Goal: Task Accomplishment & Management: Manage account settings

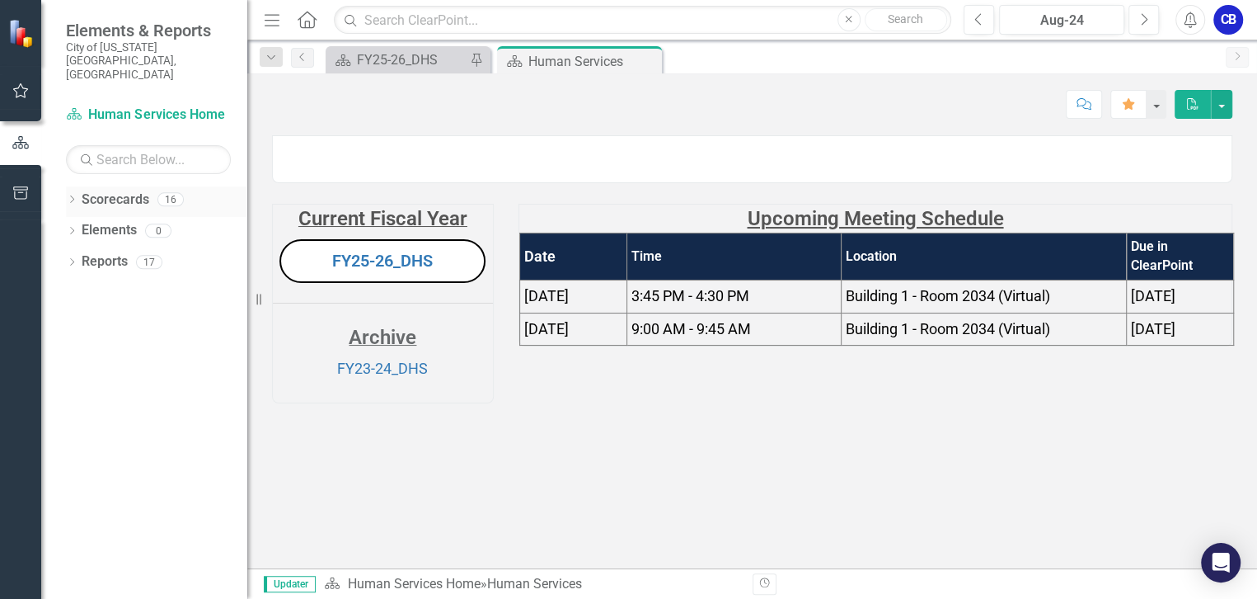
click at [74, 196] on icon "Dropdown" at bounding box center [72, 200] width 12 height 9
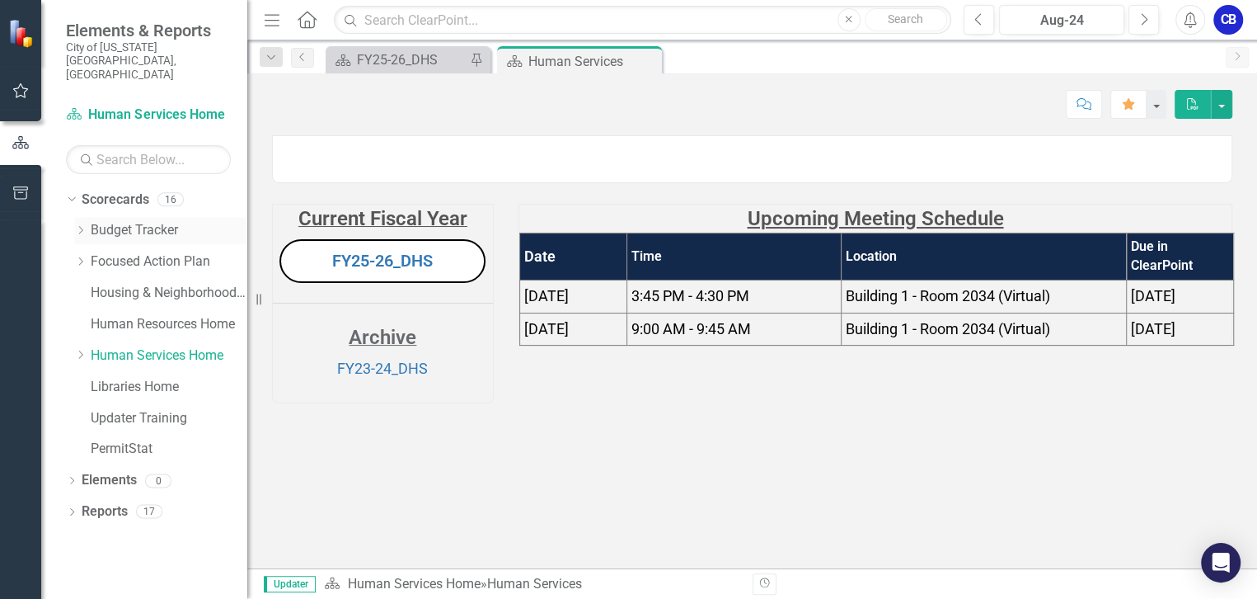
click at [78, 225] on icon "Dropdown" at bounding box center [80, 230] width 12 height 10
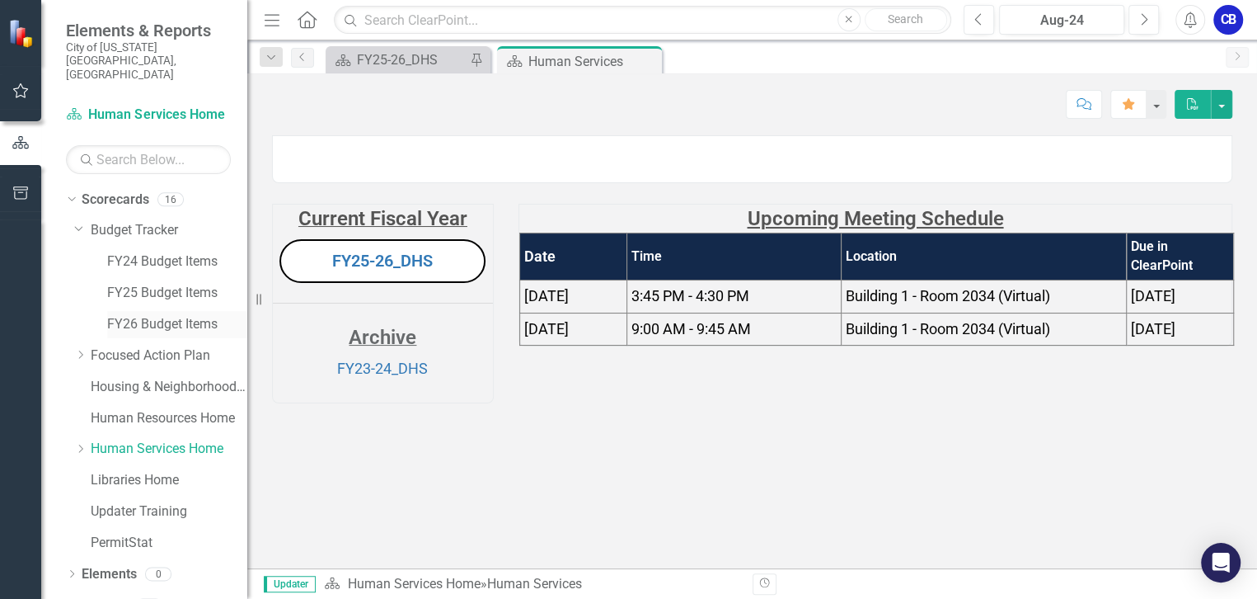
click at [126, 315] on link "FY26 Budget Items" at bounding box center [177, 324] width 140 height 19
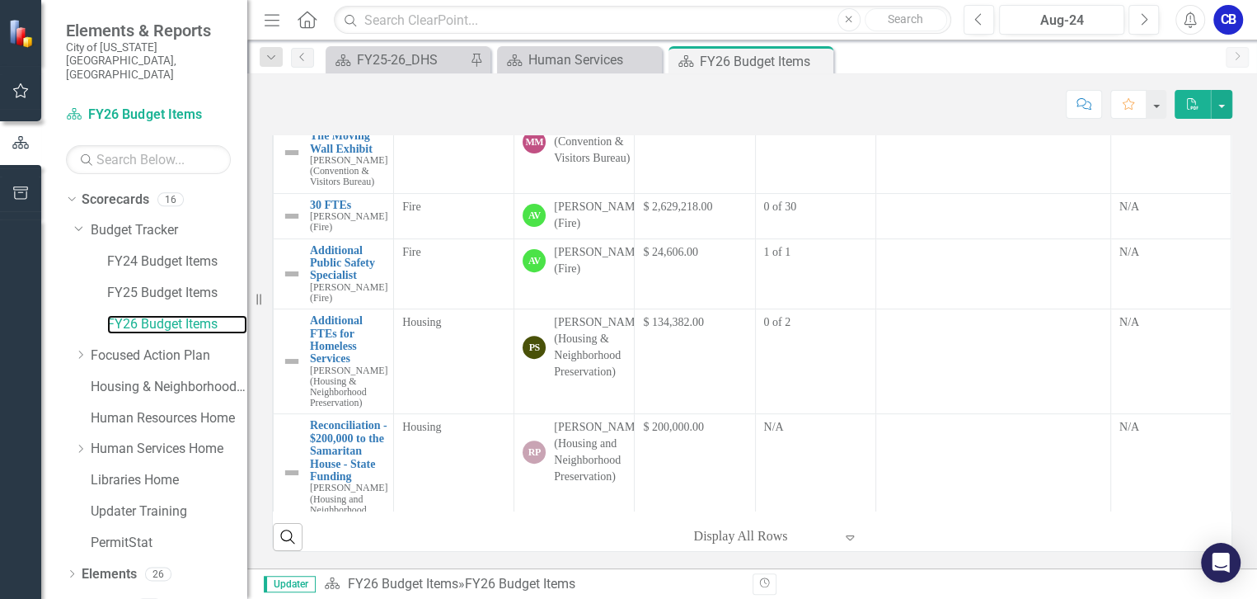
scroll to position [374, 0]
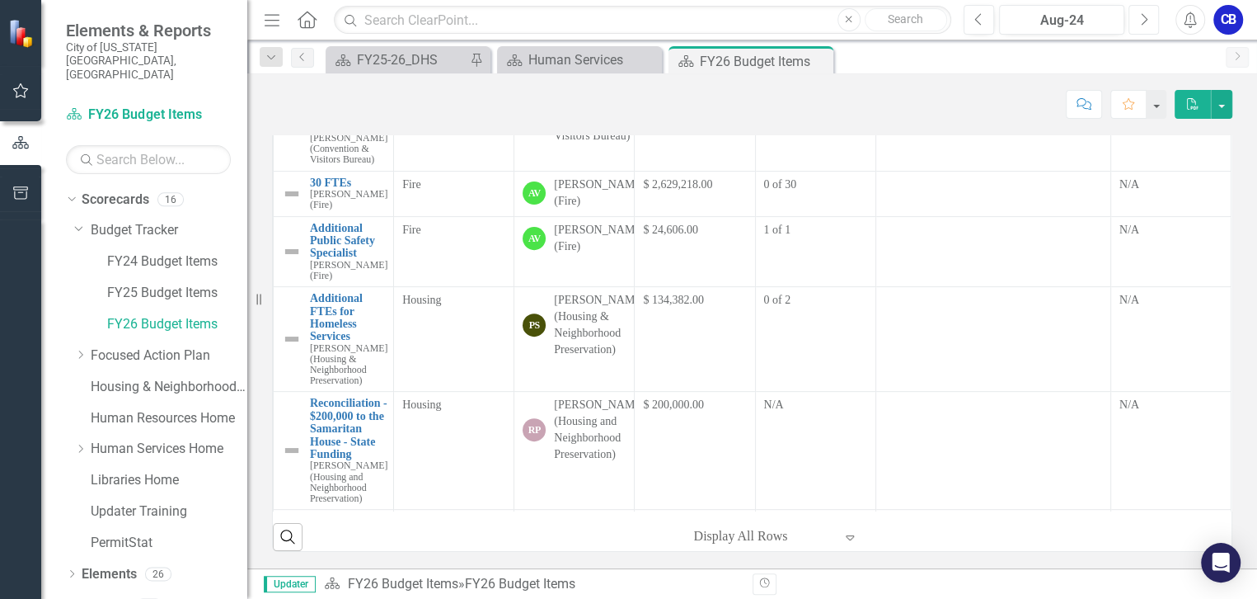
click at [1150, 21] on button "Next" at bounding box center [1144, 20] width 31 height 30
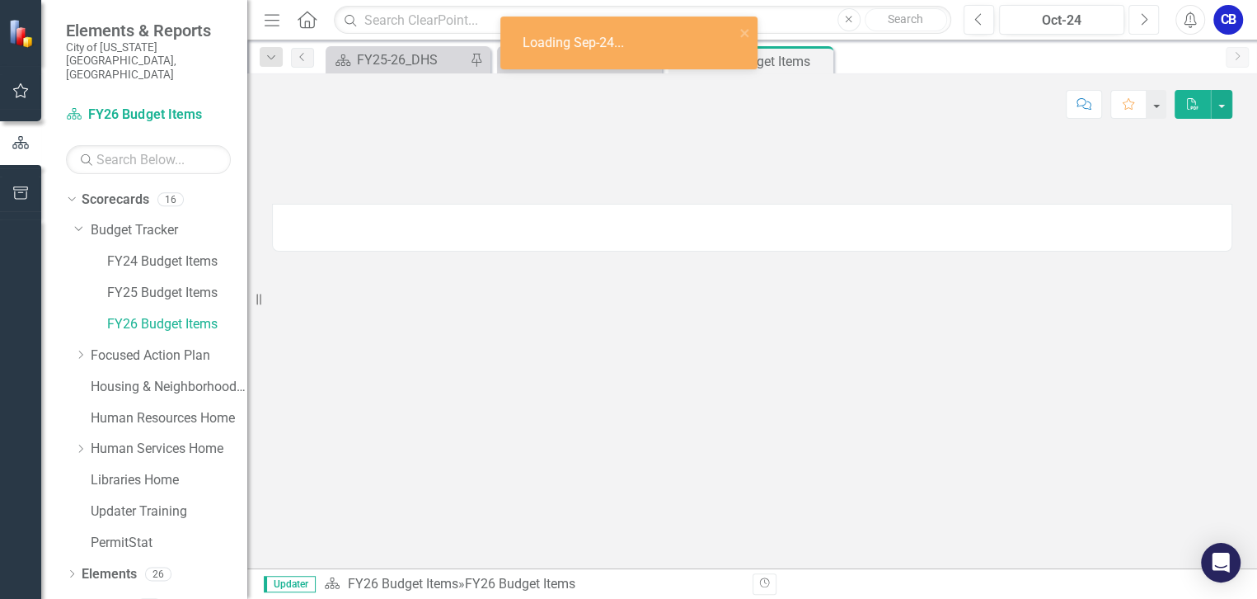
click at [1150, 21] on button "Next" at bounding box center [1144, 20] width 31 height 30
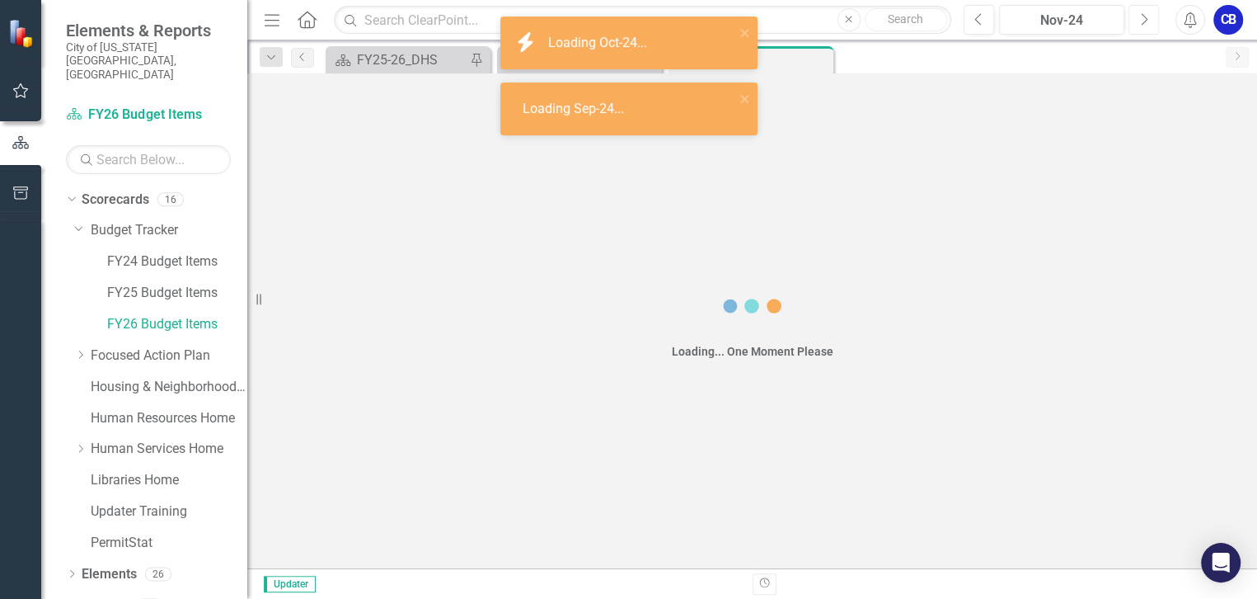
click at [1150, 21] on button "Next" at bounding box center [1144, 20] width 31 height 30
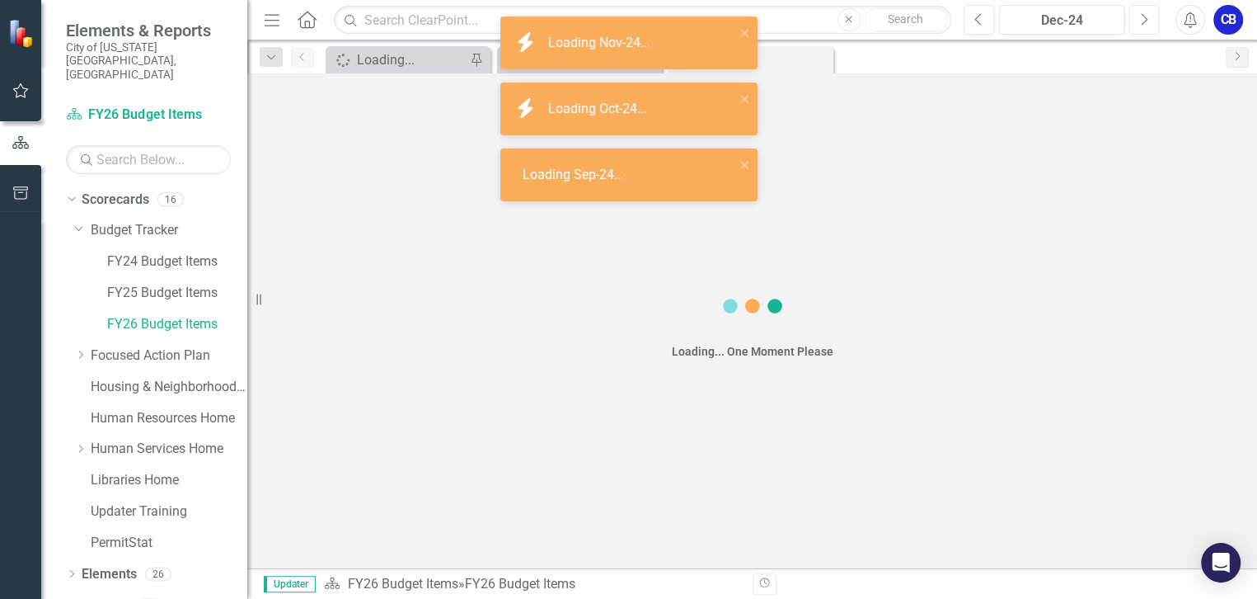
click at [1150, 21] on button "Next" at bounding box center [1144, 20] width 31 height 30
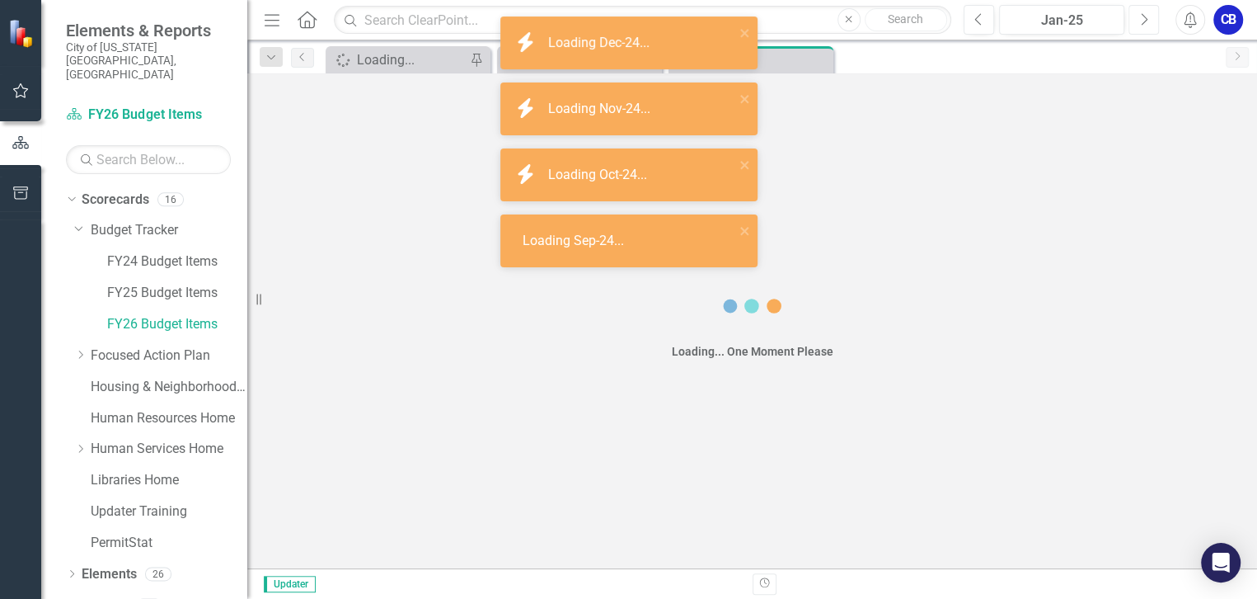
click at [1150, 21] on button "Next" at bounding box center [1144, 20] width 31 height 30
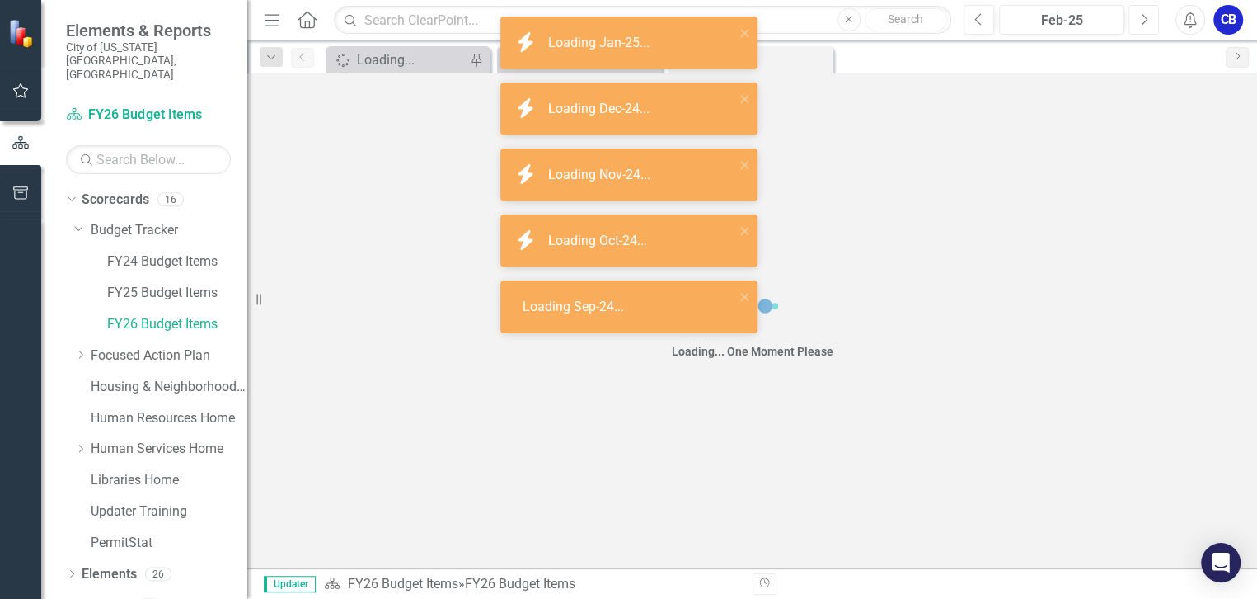
click at [1150, 21] on button "Next" at bounding box center [1144, 20] width 31 height 30
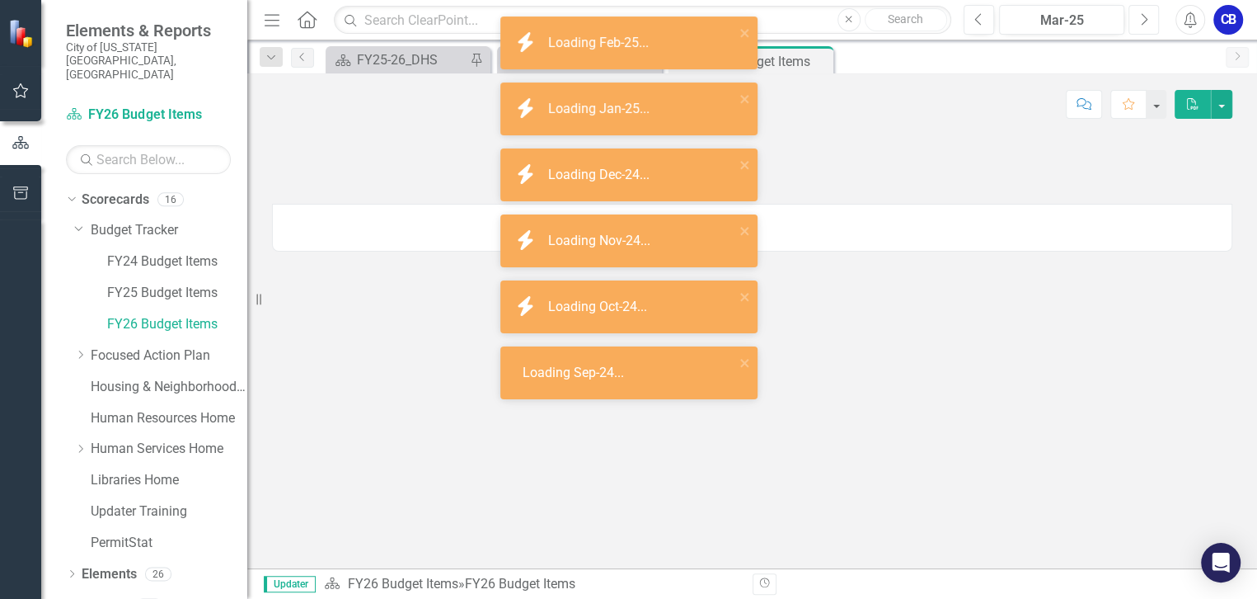
click at [1150, 21] on button "Next" at bounding box center [1144, 20] width 31 height 30
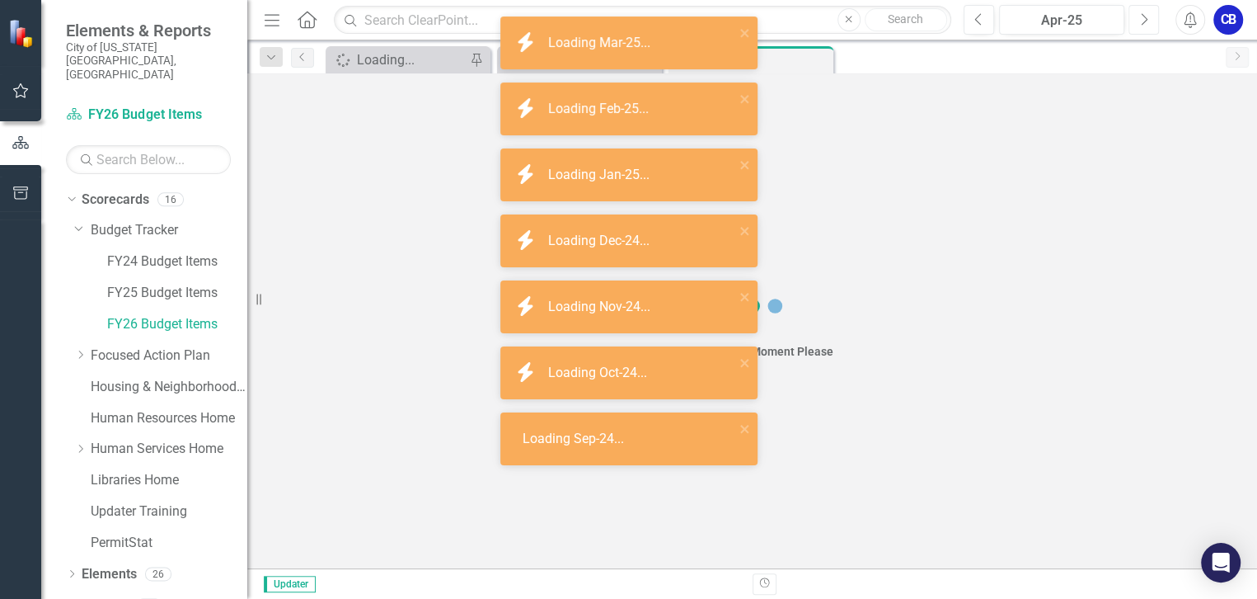
click at [1150, 21] on button "Next" at bounding box center [1144, 20] width 31 height 30
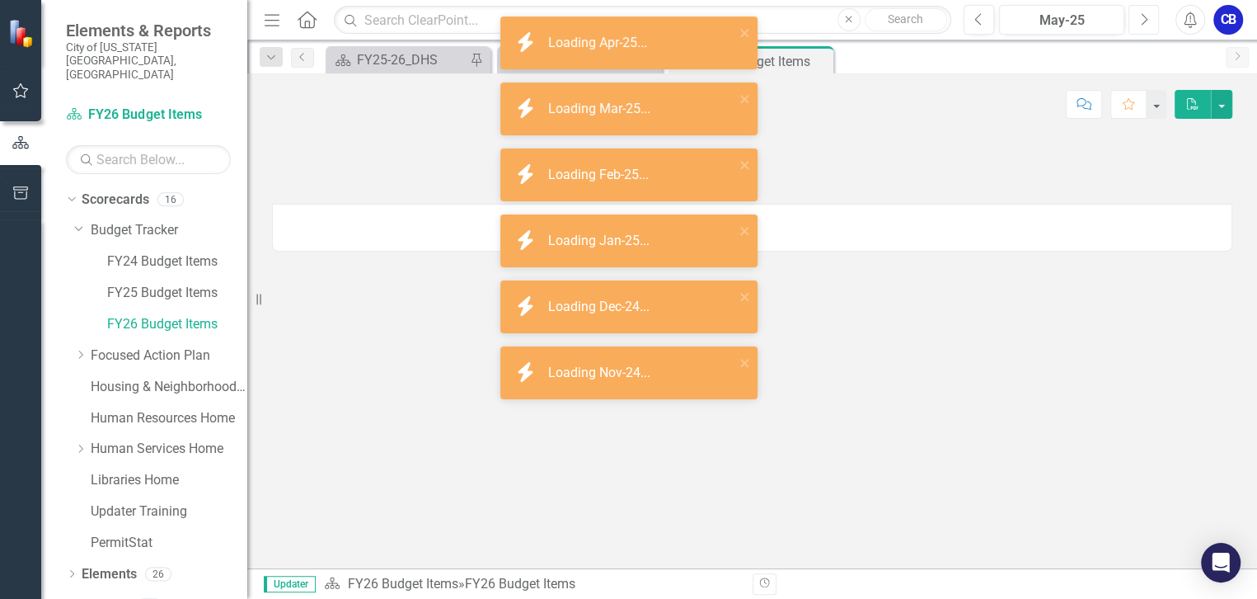
click at [1150, 21] on button "Next" at bounding box center [1144, 20] width 31 height 30
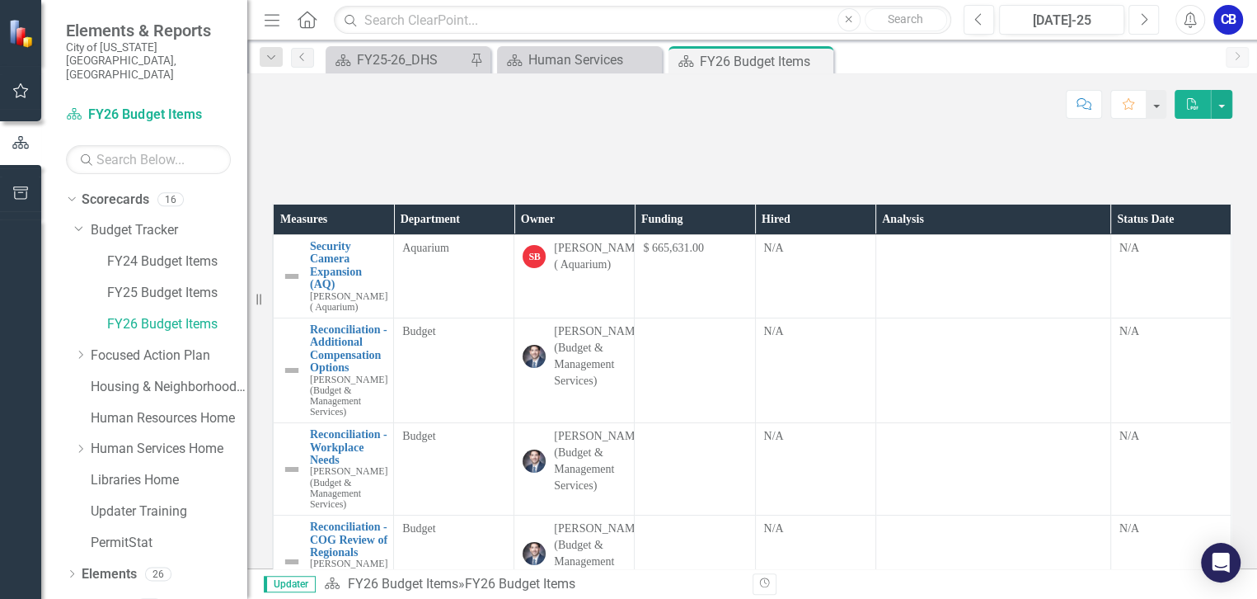
click at [1150, 21] on button "Next" at bounding box center [1144, 20] width 31 height 30
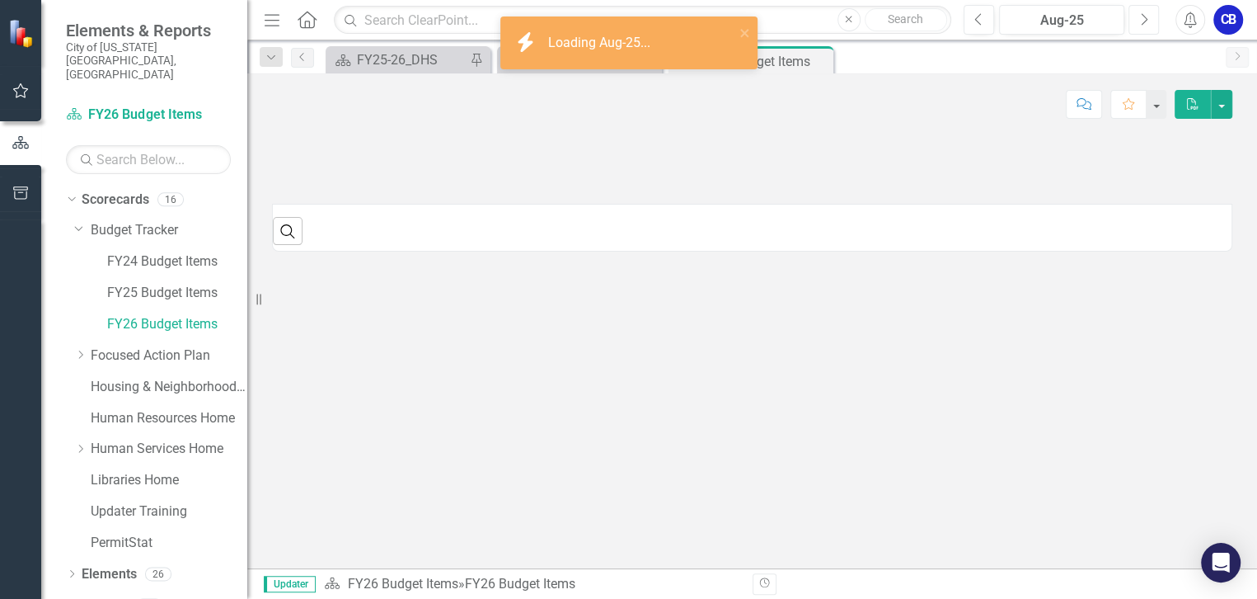
click at [1150, 21] on button "Next" at bounding box center [1144, 20] width 31 height 30
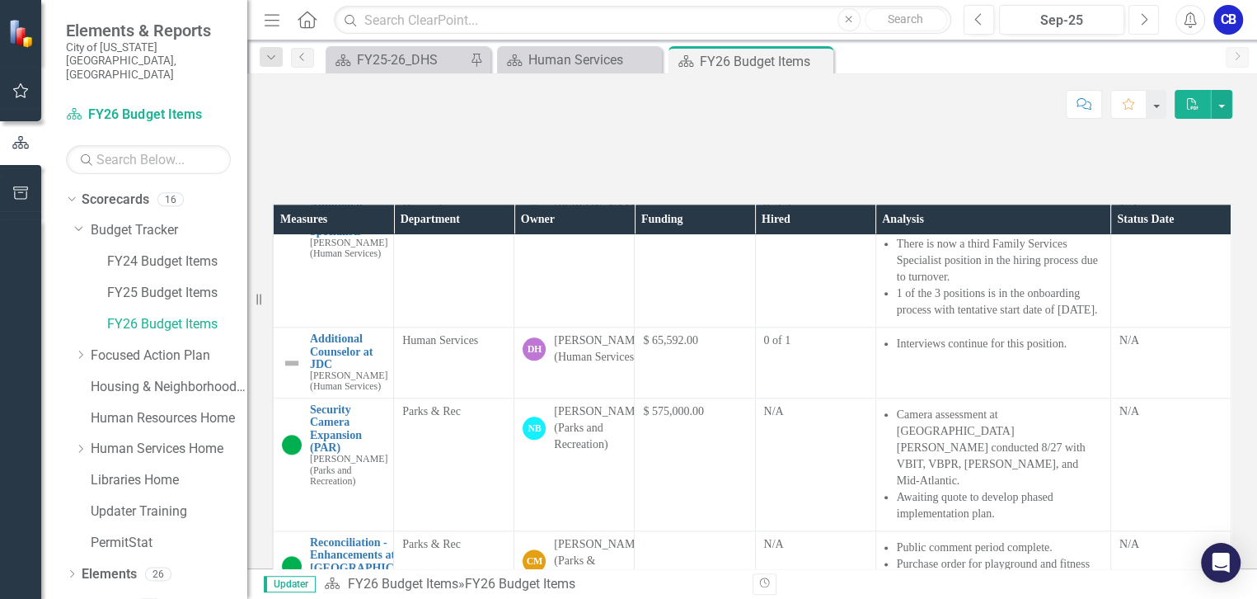
scroll to position [1424, 0]
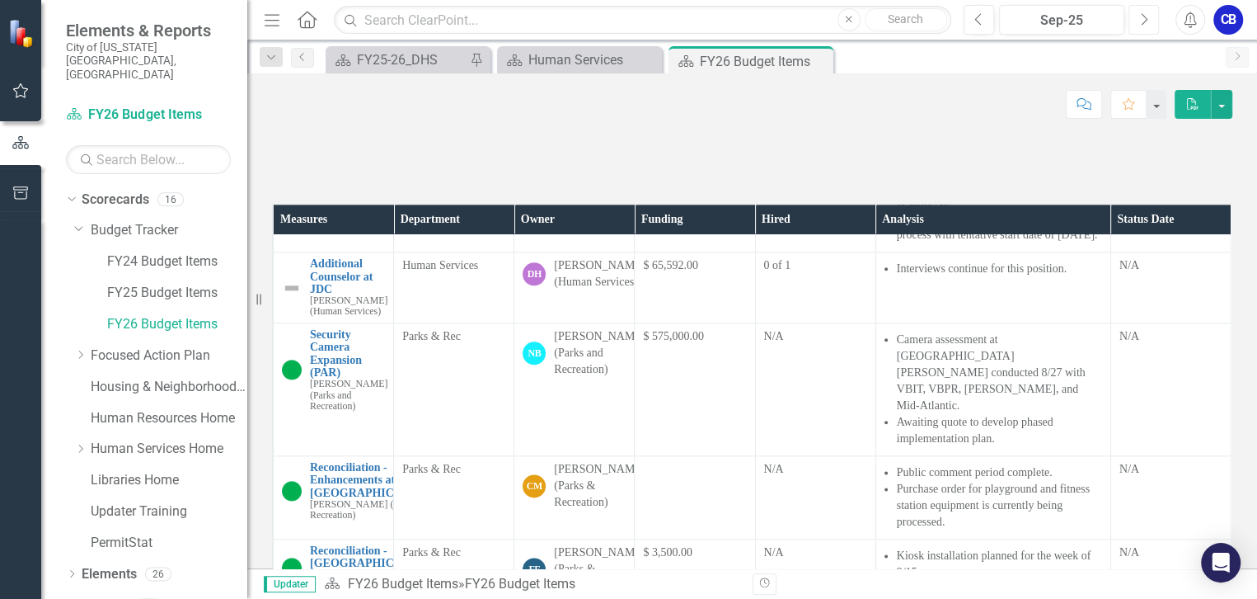
click at [1142, 31] on button "Next" at bounding box center [1144, 20] width 31 height 30
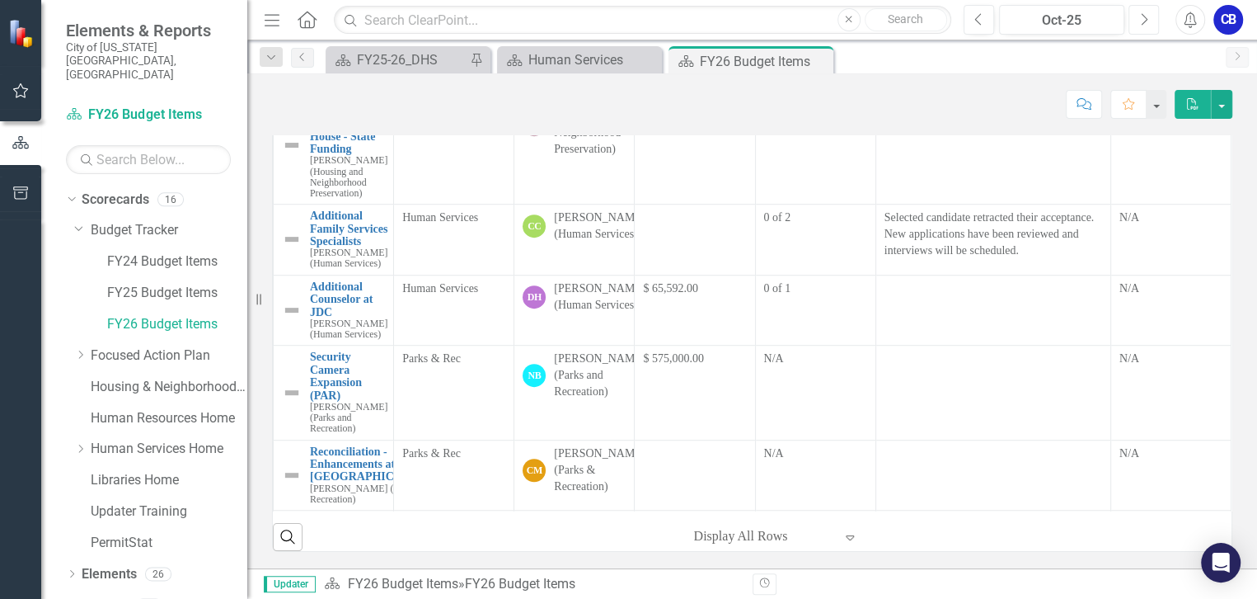
scroll to position [674, 0]
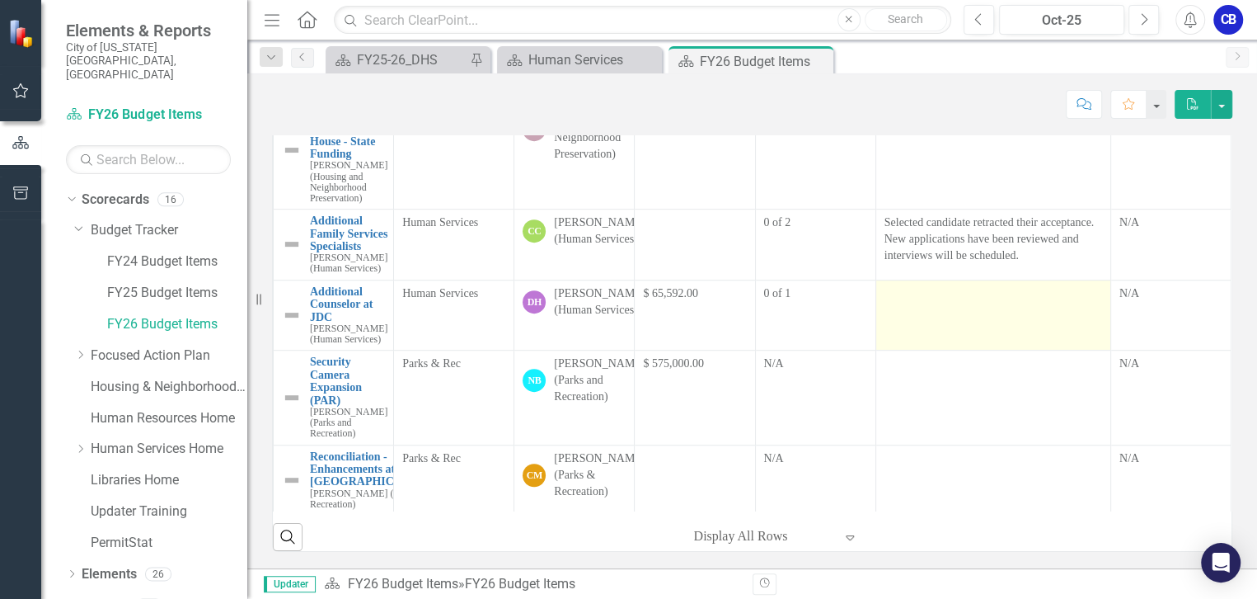
click at [906, 305] on div at bounding box center [994, 295] width 218 height 20
click at [908, 305] on div at bounding box center [994, 295] width 218 height 20
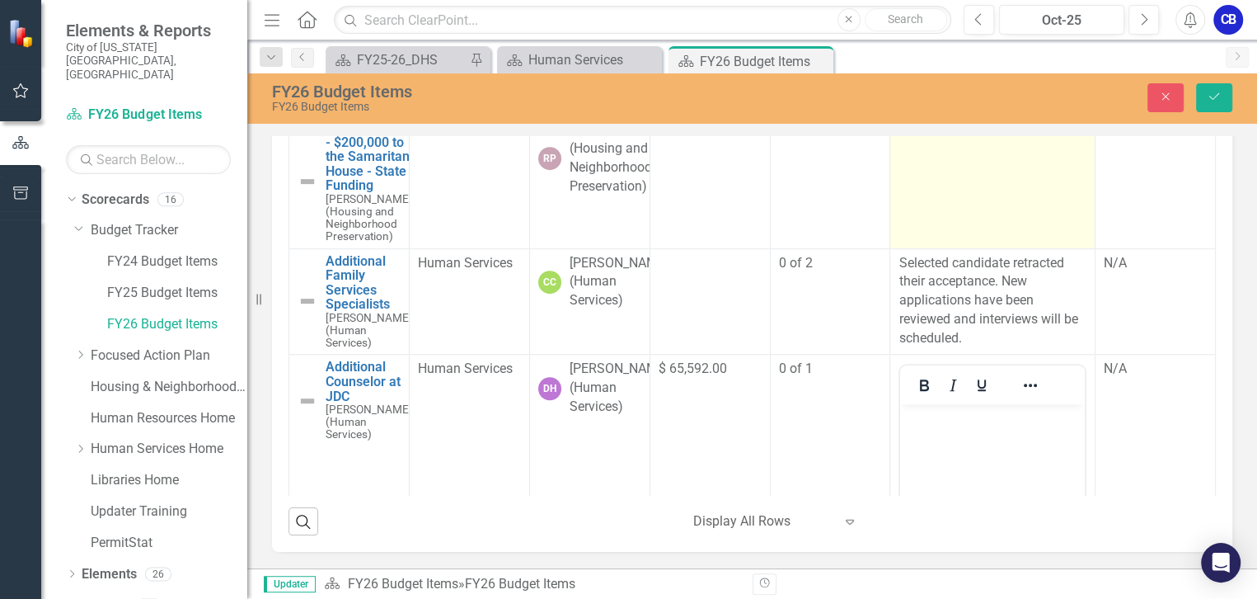
scroll to position [750, 0]
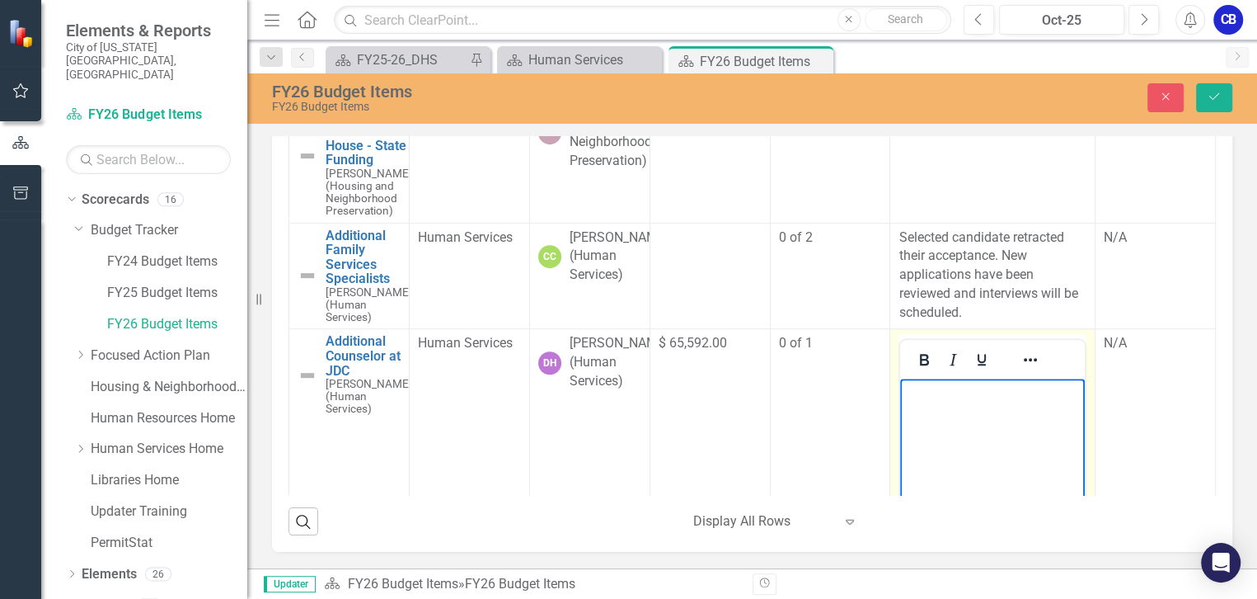
click at [967, 408] on body "Rich Text Area. Press ALT-0 for help." at bounding box center [992, 501] width 185 height 247
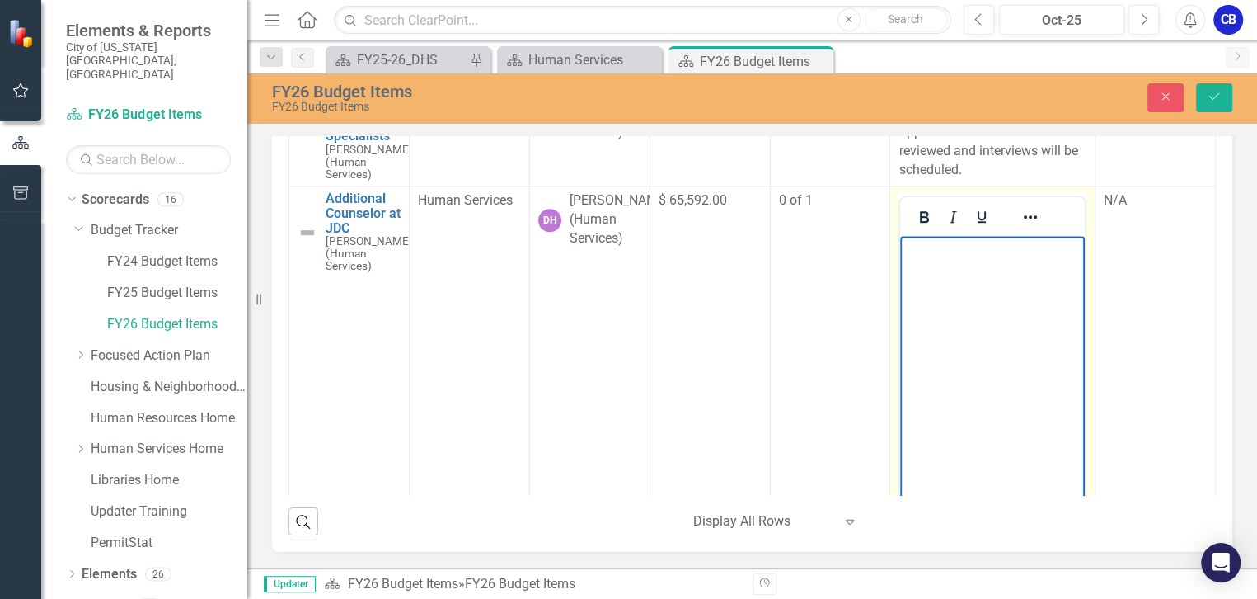
scroll to position [899, 0]
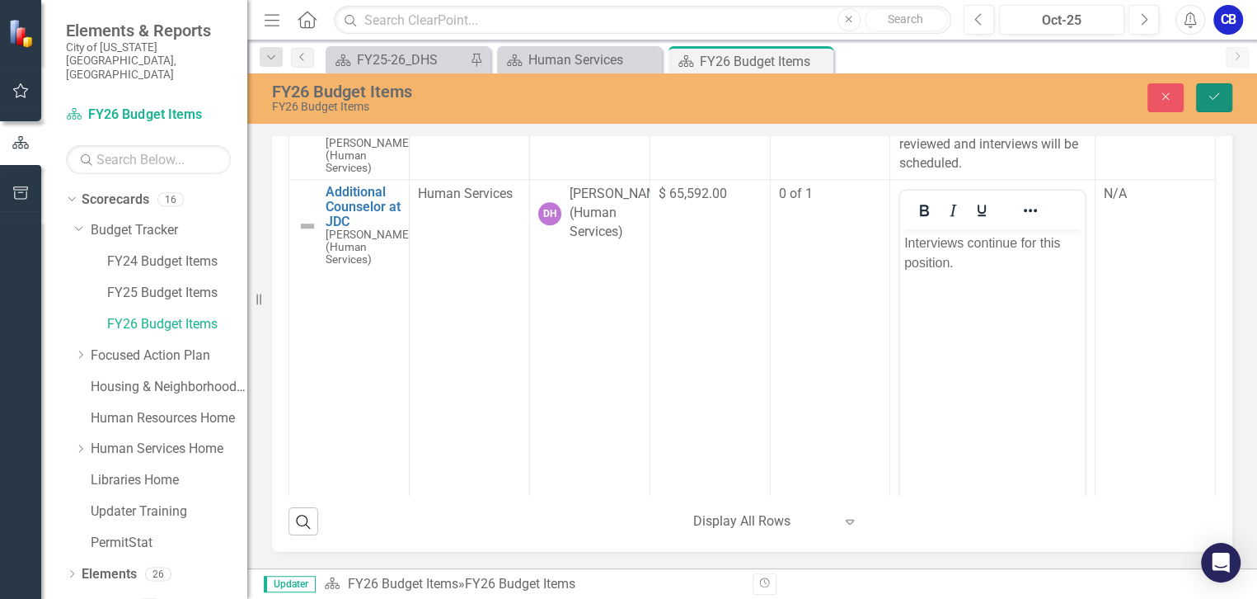
click at [1207, 101] on icon "Save" at bounding box center [1214, 97] width 15 height 12
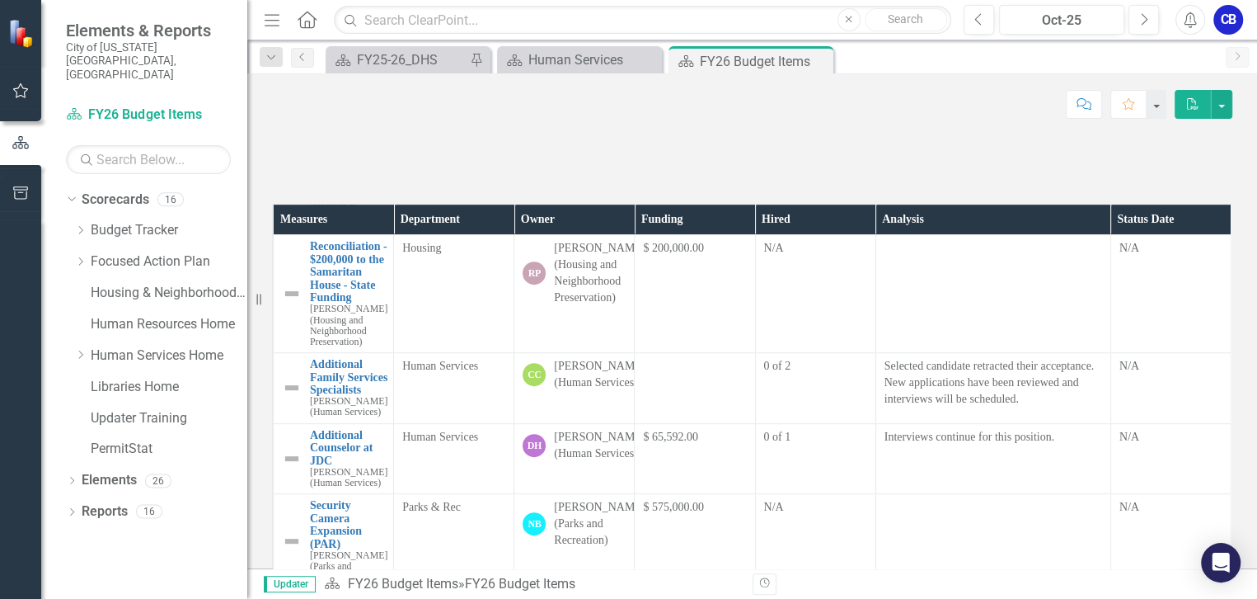
scroll to position [750, 0]
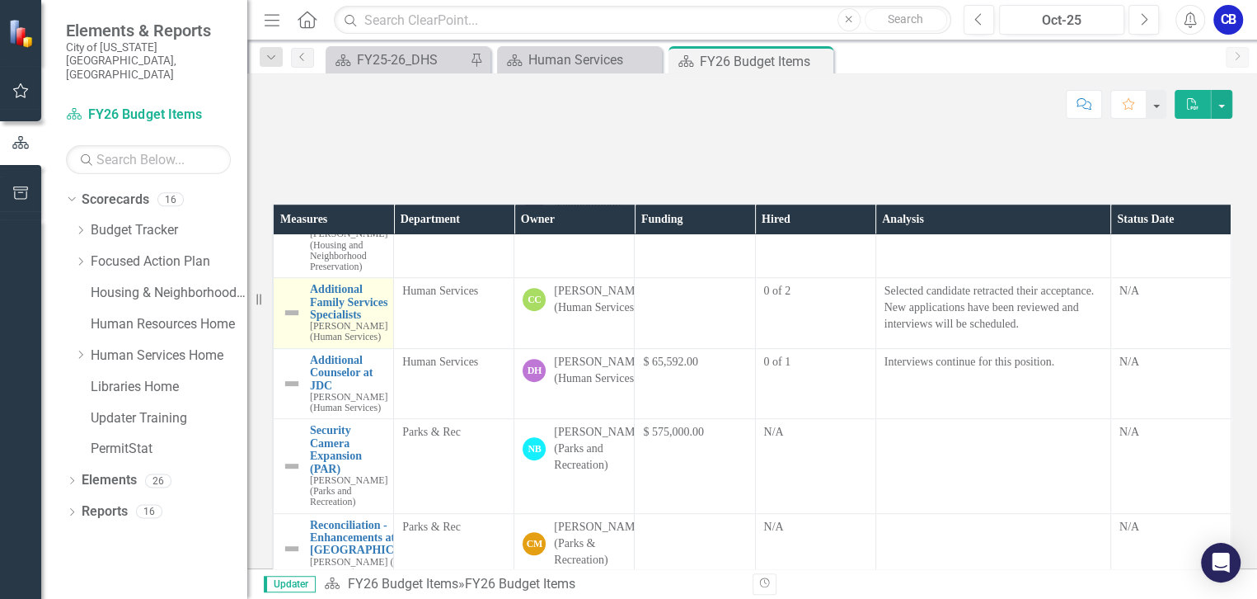
click at [289, 322] on img at bounding box center [292, 313] width 20 height 20
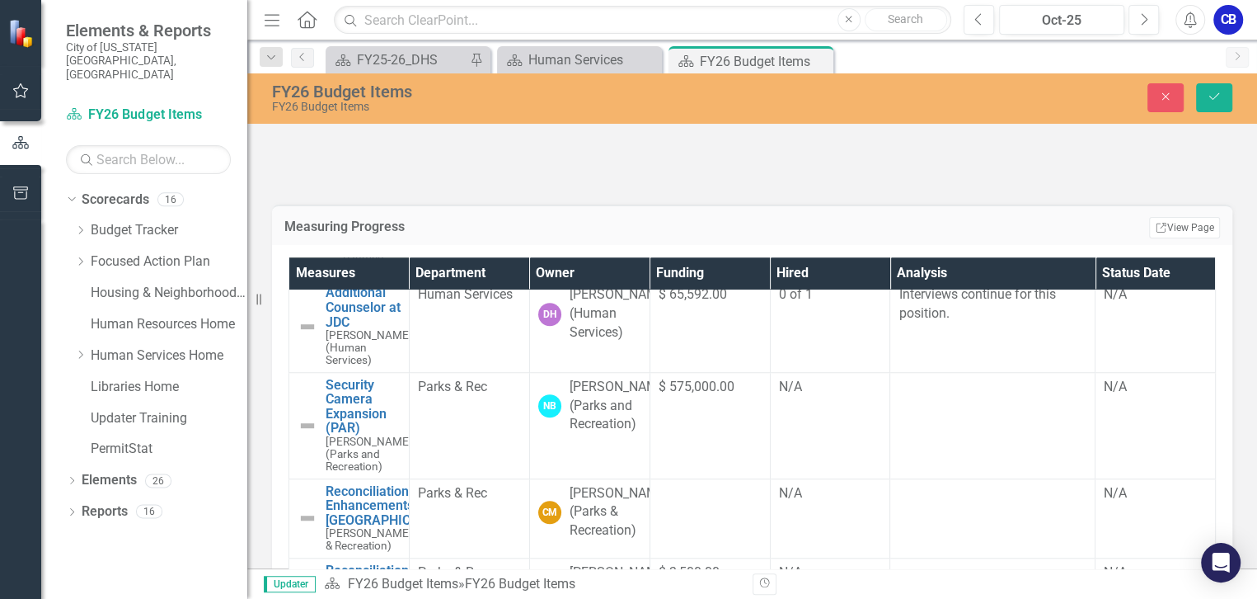
scroll to position [1049, 0]
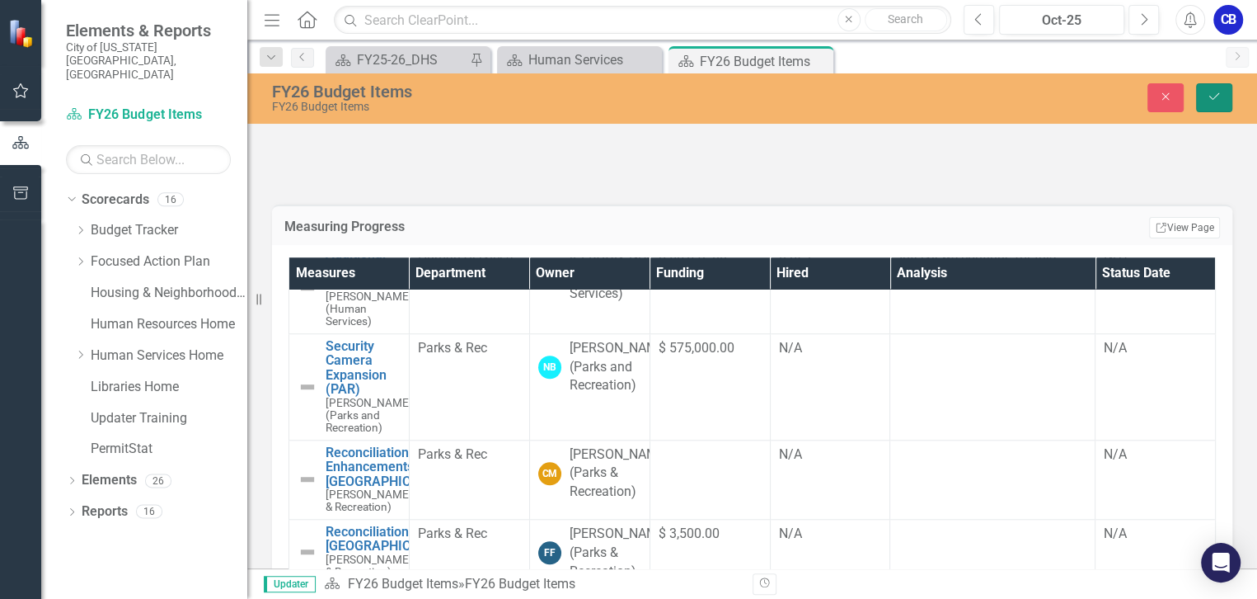
click at [1211, 110] on button "Save" at bounding box center [1214, 97] width 36 height 29
